Goal: Task Accomplishment & Management: Use online tool/utility

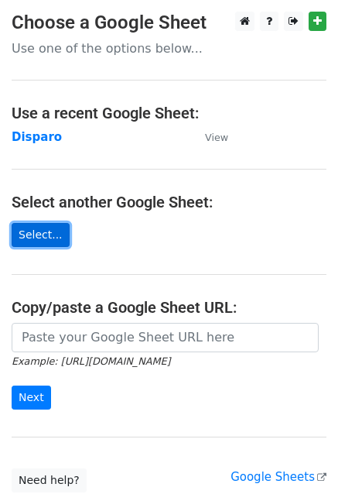
click at [32, 231] on link "Select..." at bounding box center [41, 235] width 58 height 24
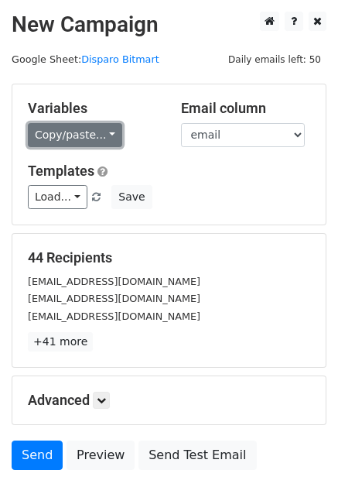
click at [82, 135] on link "Copy/paste..." at bounding box center [75, 135] width 94 height 24
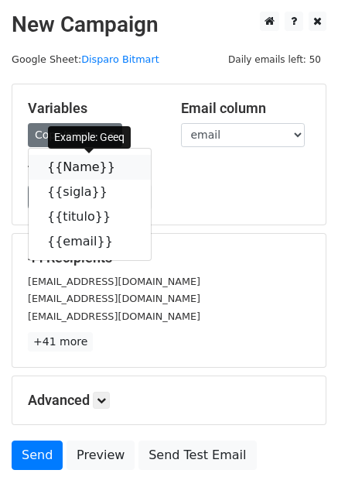
click at [74, 166] on link "{{Name}}" at bounding box center [90, 167] width 122 height 25
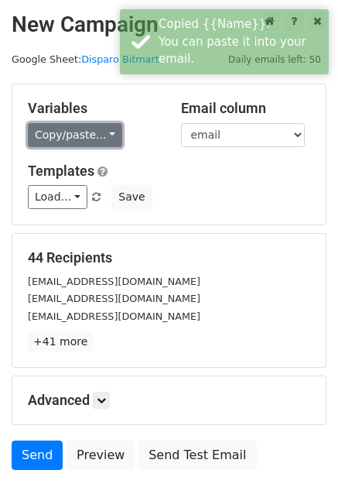
click at [101, 136] on link "Copy/paste..." at bounding box center [75, 135] width 94 height 24
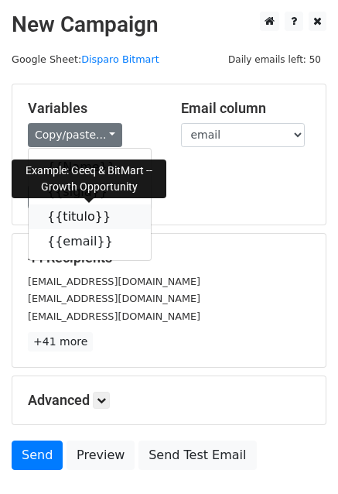
click at [79, 217] on link "{{titulo}}" at bounding box center [90, 216] width 122 height 25
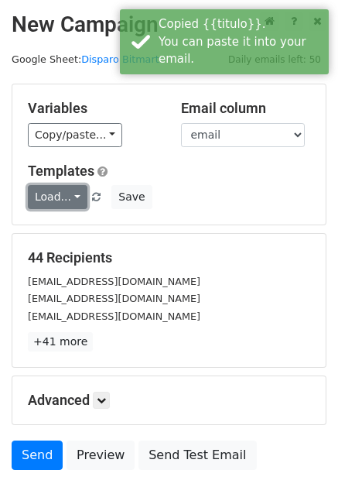
click at [70, 196] on link "Load..." at bounding box center [58, 197] width 60 height 24
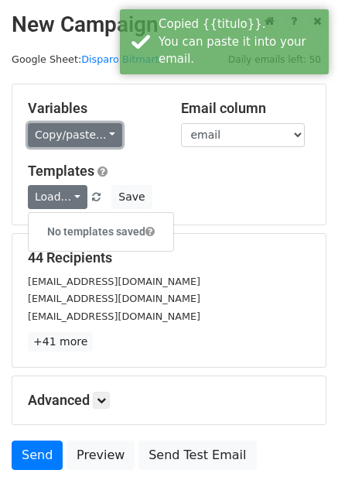
click at [77, 137] on link "Copy/paste..." at bounding box center [75, 135] width 94 height 24
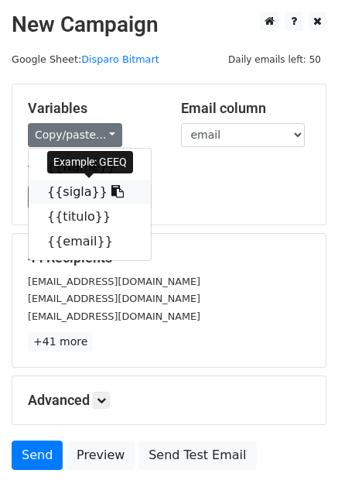
click at [71, 192] on link "{{sigla}}" at bounding box center [90, 192] width 122 height 25
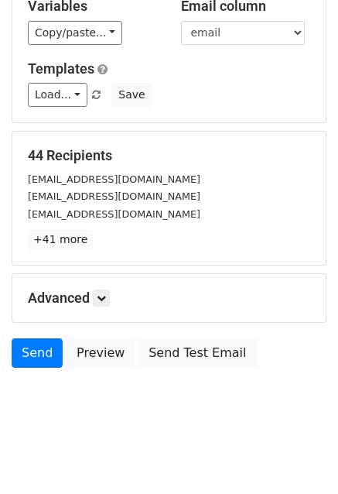
scroll to position [105, 0]
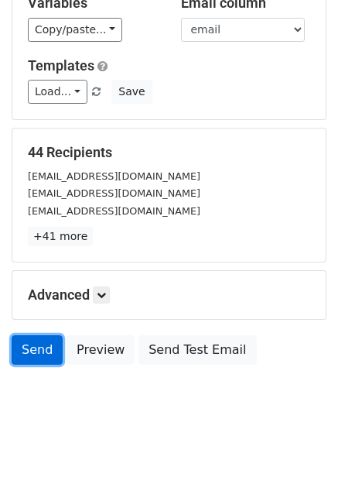
click at [44, 343] on link "Send" at bounding box center [37, 349] width 51 height 29
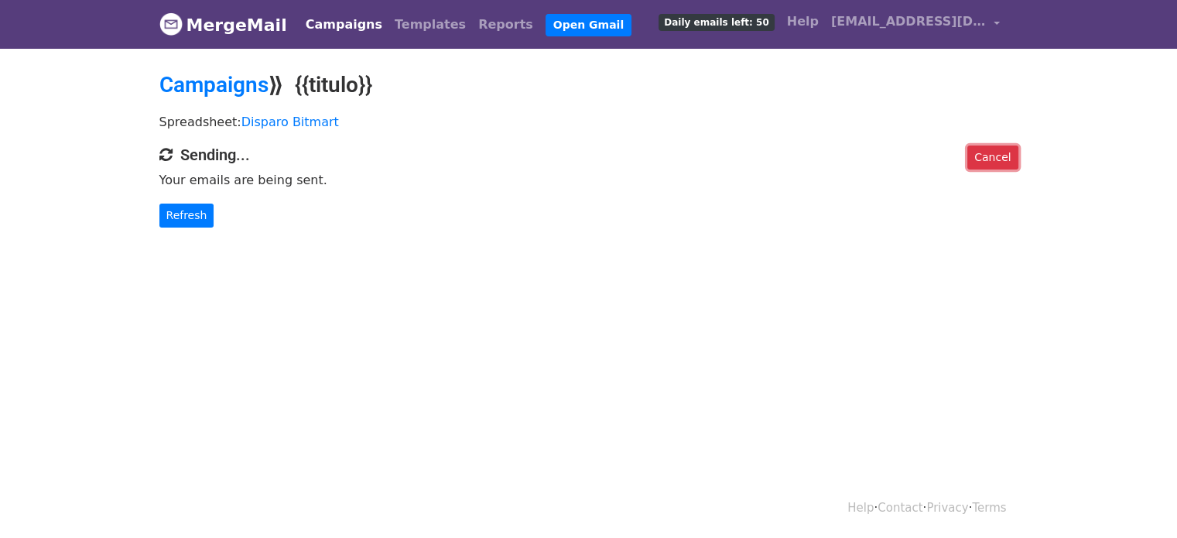
drag, startPoint x: 1010, startPoint y: 160, endPoint x: 646, endPoint y: 46, distance: 381.4
click at [1010, 160] on link "Cancel" at bounding box center [993, 158] width 50 height 24
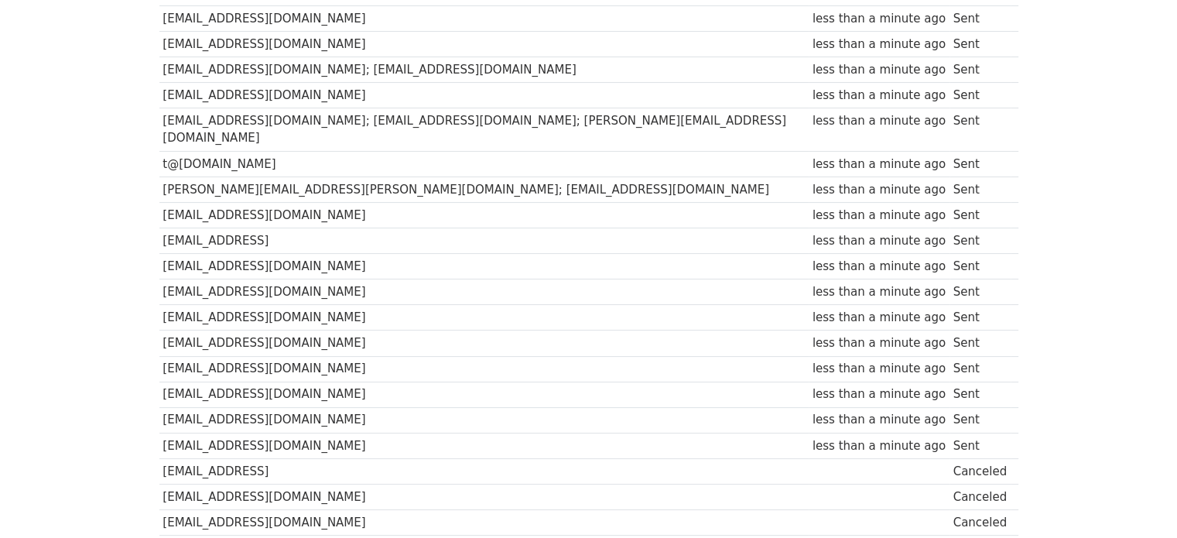
scroll to position [299, 0]
click at [218, 431] on td "[EMAIL_ADDRESS][DOMAIN_NAME]" at bounding box center [483, 444] width 649 height 26
click at [238, 406] on td "[EMAIL_ADDRESS][DOMAIN_NAME]" at bounding box center [483, 419] width 649 height 26
click at [239, 380] on td "[EMAIL_ADDRESS][DOMAIN_NAME]" at bounding box center [483, 393] width 649 height 26
click at [239, 355] on td "[EMAIL_ADDRESS][DOMAIN_NAME]" at bounding box center [483, 368] width 649 height 26
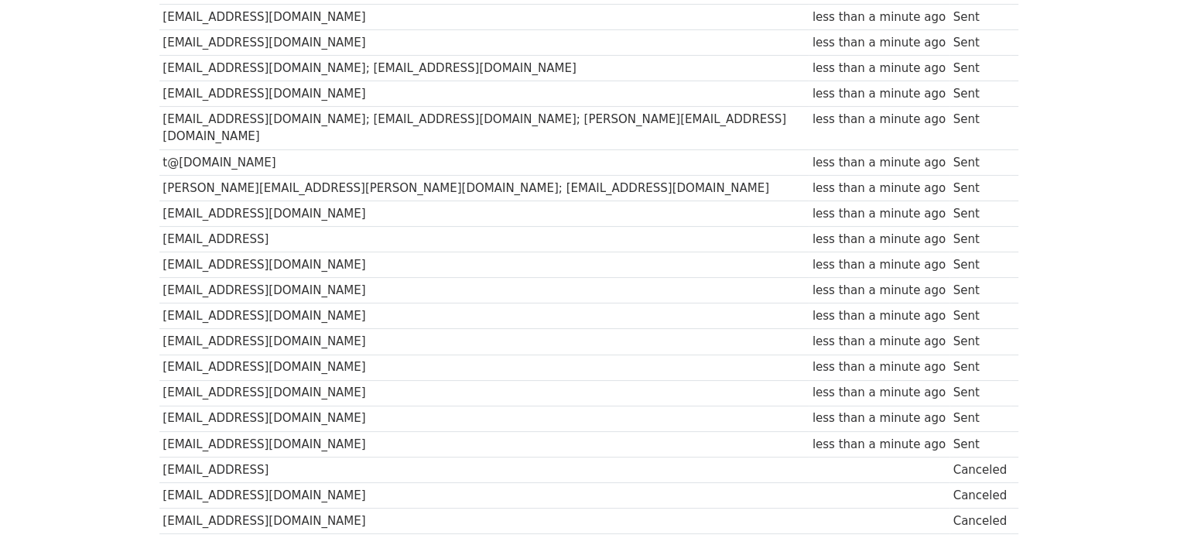
click at [239, 329] on td "[EMAIL_ADDRESS][DOMAIN_NAME]" at bounding box center [483, 342] width 649 height 26
click at [242, 303] on td "[EMAIL_ADDRESS][DOMAIN_NAME]" at bounding box center [483, 316] width 649 height 26
click at [242, 278] on td "[EMAIL_ADDRESS][DOMAIN_NAME]" at bounding box center [483, 291] width 649 height 26
drag, startPoint x: 242, startPoint y: 244, endPoint x: 242, endPoint y: 225, distance: 18.6
click at [242, 252] on td "[EMAIL_ADDRESS][DOMAIN_NAME]" at bounding box center [483, 265] width 649 height 26
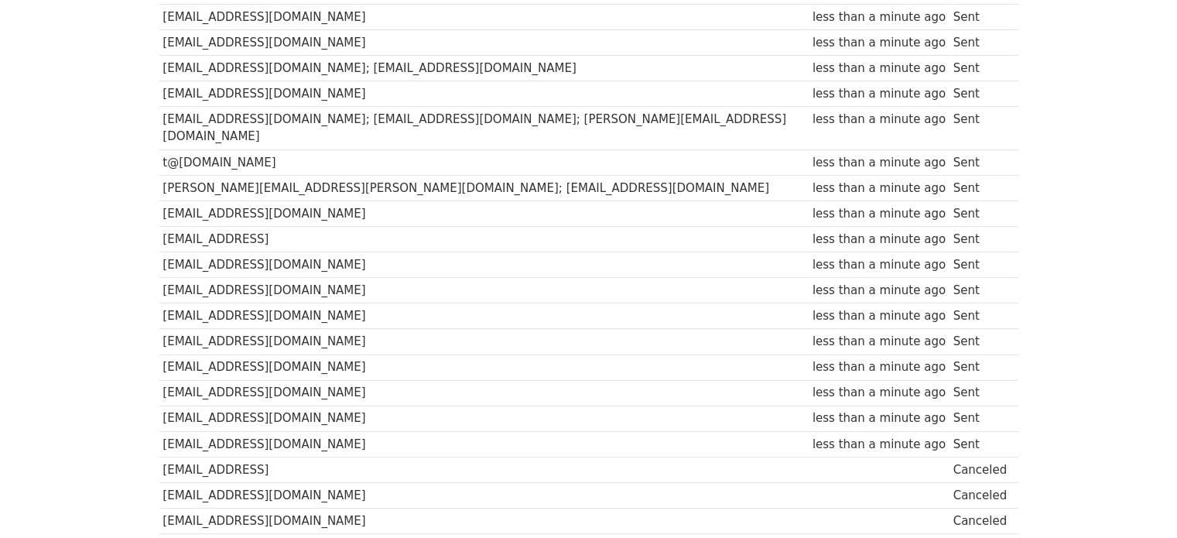
drag, startPoint x: 242, startPoint y: 216, endPoint x: 242, endPoint y: 202, distance: 13.9
click at [242, 227] on td "[EMAIL_ADDRESS]" at bounding box center [483, 240] width 649 height 26
click at [246, 200] on td "[EMAIL_ADDRESS][DOMAIN_NAME]" at bounding box center [483, 213] width 649 height 26
click at [279, 175] on td "[PERSON_NAME][EMAIL_ADDRESS][PERSON_NAME][DOMAIN_NAME]; [EMAIL_ADDRESS][DOMAIN_…" at bounding box center [483, 188] width 649 height 26
click at [275, 149] on td "t@[DOMAIN_NAME]" at bounding box center [483, 162] width 649 height 26
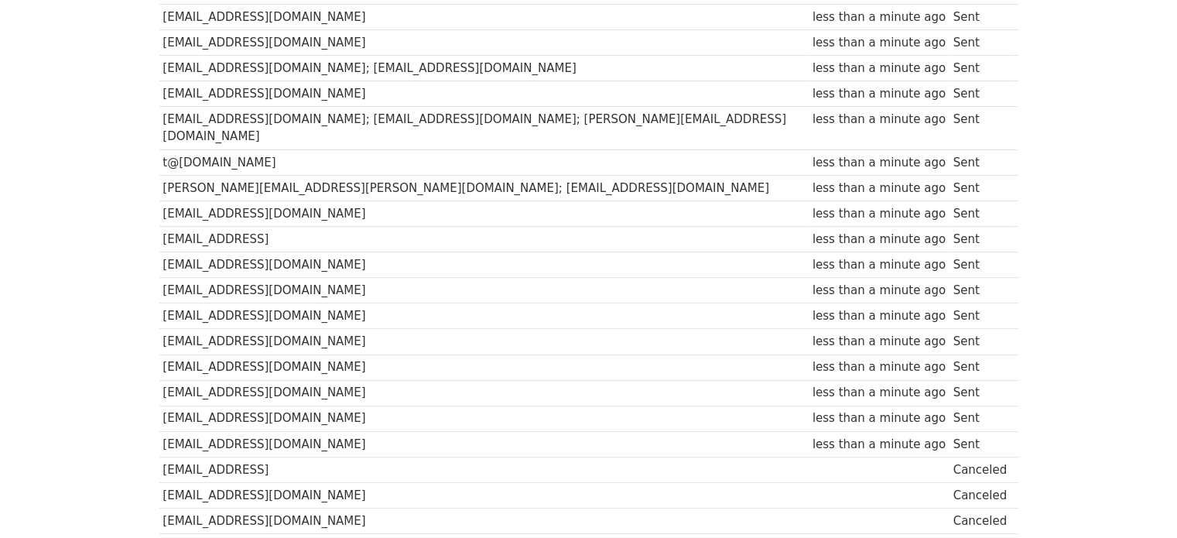
click at [275, 114] on td "[EMAIL_ADDRESS][DOMAIN_NAME]; [EMAIL_ADDRESS][DOMAIN_NAME]; [PERSON_NAME][EMAIL…" at bounding box center [483, 128] width 649 height 43
click at [275, 92] on td "[EMAIL_ADDRESS][DOMAIN_NAME]" at bounding box center [483, 94] width 649 height 26
click at [278, 74] on td "[EMAIL_ADDRESS][DOMAIN_NAME]; [EMAIL_ADDRESS][DOMAIN_NAME]" at bounding box center [483, 68] width 649 height 26
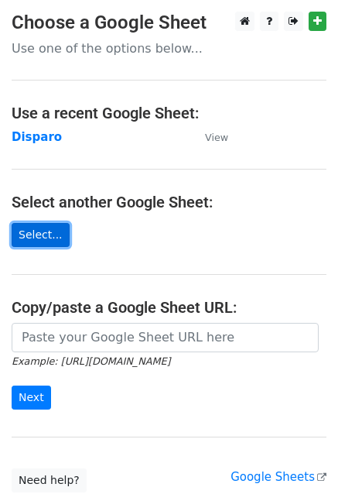
click at [43, 232] on link "Select..." at bounding box center [41, 235] width 58 height 24
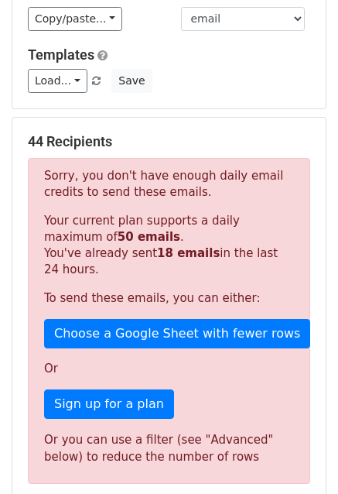
scroll to position [155, 0]
